Goal: Navigation & Orientation: Find specific page/section

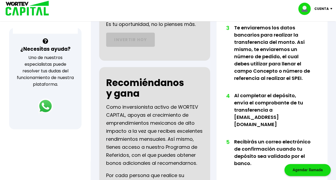
scroll to position [214, 0]
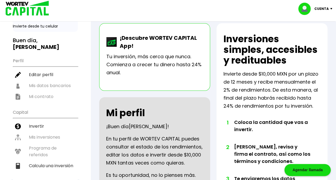
scroll to position [2, 0]
